Goal: Transaction & Acquisition: Purchase product/service

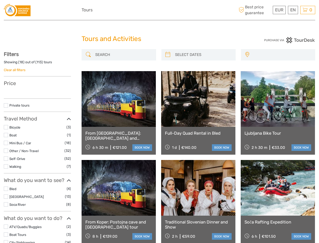
select select
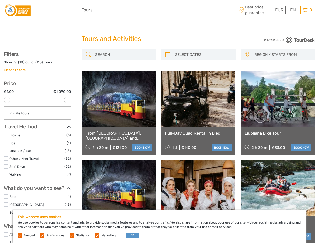
click at [159, 10] on div "EUR EUR $ £ EN English Español Deutsch Tours More Best price guarantee" at bounding box center [160, 10] width 156 height 12
click at [279, 10] on span "EUR" at bounding box center [279, 9] width 8 height 5
click at [293, 10] on div "EN English Español Deutsch" at bounding box center [293, 10] width 10 height 8
click at [308, 10] on div "0 Items Total €0,00 Checkout The shopping cart is empty." at bounding box center [307, 10] width 15 height 8
click at [7, 100] on div at bounding box center [7, 100] width 7 height 7
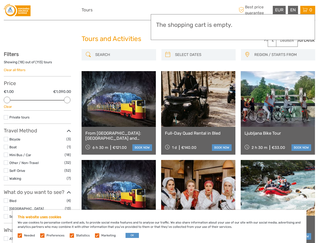
click at [67, 114] on div "Private tours" at bounding box center [37, 118] width 67 height 9
click at [168, 71] on link at bounding box center [198, 99] width 74 height 56
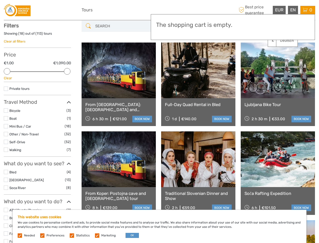
click at [203, 55] on link at bounding box center [198, 70] width 74 height 56
click at [247, 55] on link at bounding box center [278, 70] width 74 height 56
click at [282, 55] on link at bounding box center [278, 70] width 74 height 56
